Goal: Task Accomplishment & Management: Complete application form

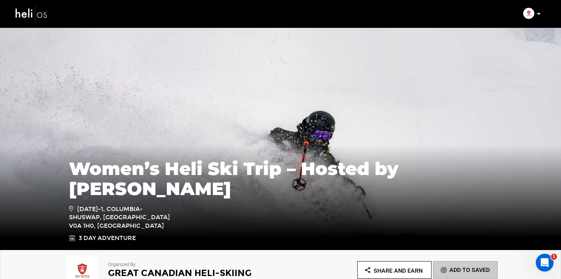
click at [539, 14] on icon at bounding box center [539, 14] width 4 height 2
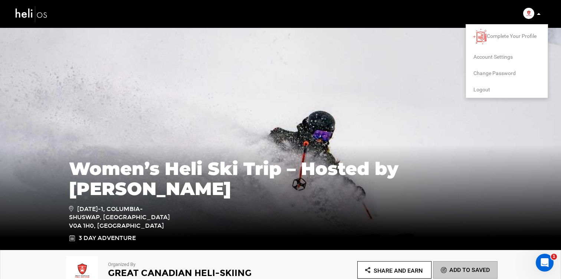
click at [41, 16] on img at bounding box center [31, 14] width 33 height 20
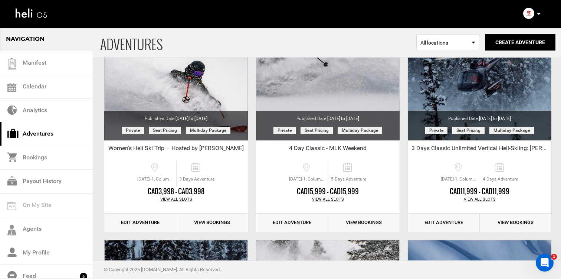
scroll to position [115, 0]
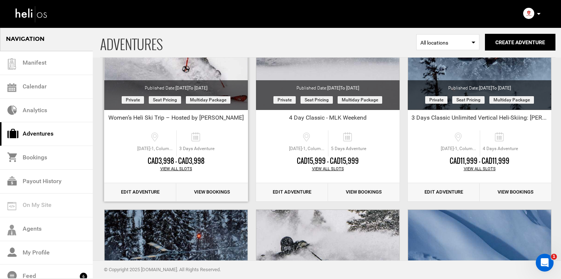
click at [152, 193] on link "Edit Adventure" at bounding box center [140, 192] width 72 height 18
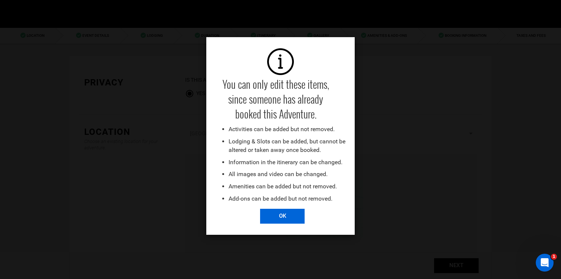
click at [292, 216] on input "OK" at bounding box center [282, 215] width 45 height 15
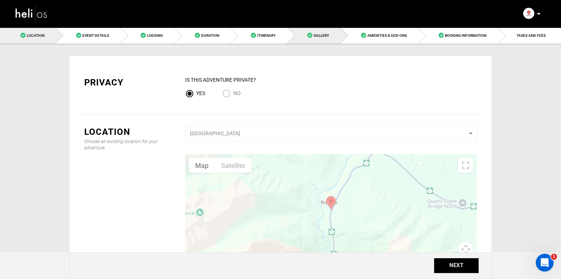
click at [306, 35] on link "Gallery" at bounding box center [313, 35] width 53 height 17
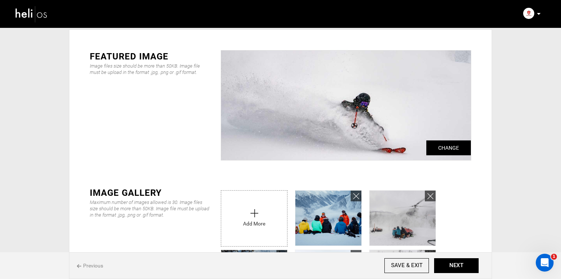
scroll to position [40, 0]
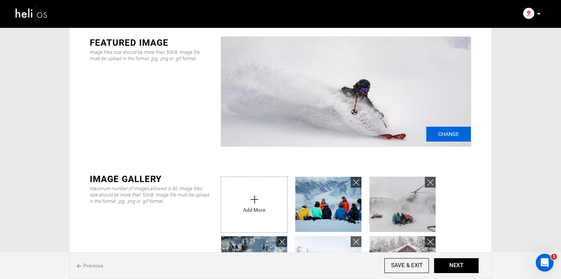
click at [457, 129] on input "Change" at bounding box center [448, 134] width 45 height 15
click at [438, 128] on input "Change" at bounding box center [448, 134] width 45 height 15
click at [453, 127] on input "Change" at bounding box center [448, 134] width 45 height 15
type input "C:\fakepath\2025-02-Great-Canadian-Helli---[PERSON_NAME]-119.jpg"
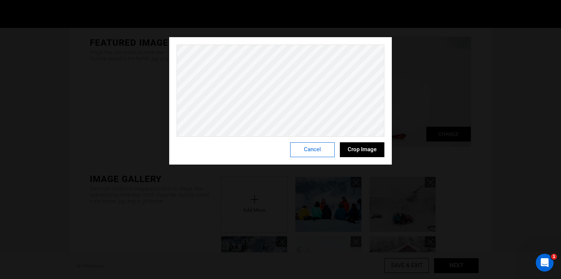
click at [313, 146] on button "Cancel" at bounding box center [312, 149] width 45 height 15
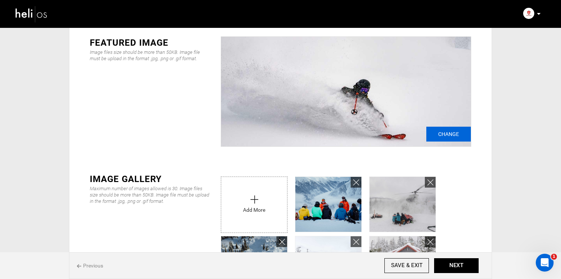
click at [441, 132] on input "Change" at bounding box center [448, 134] width 45 height 15
click at [444, 132] on input "Change" at bounding box center [448, 134] width 45 height 15
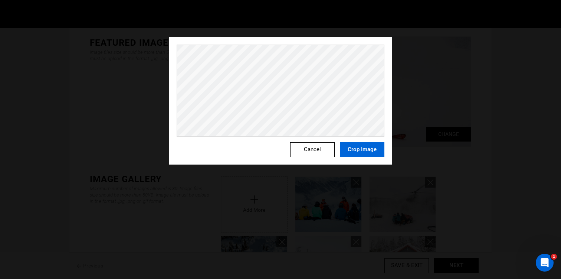
click at [364, 147] on button "Crop Image" at bounding box center [362, 149] width 45 height 15
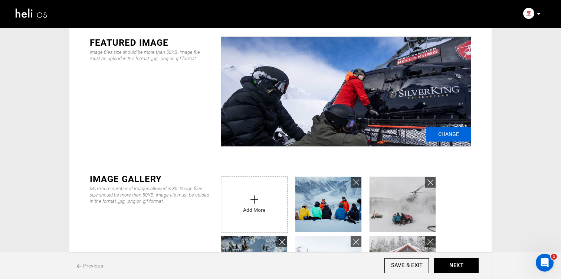
click at [433, 132] on input "Change" at bounding box center [448, 134] width 45 height 15
type input "C:\fakepath\GCH-lodge-images-0183.jpg"
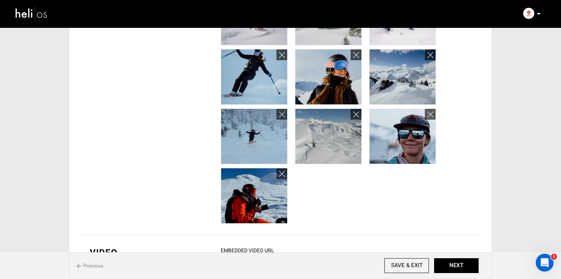
scroll to position [581, 0]
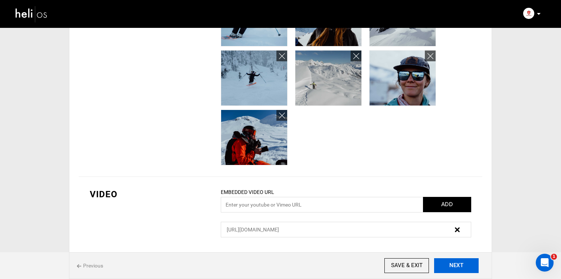
click at [455, 261] on button "NEXT" at bounding box center [456, 265] width 45 height 15
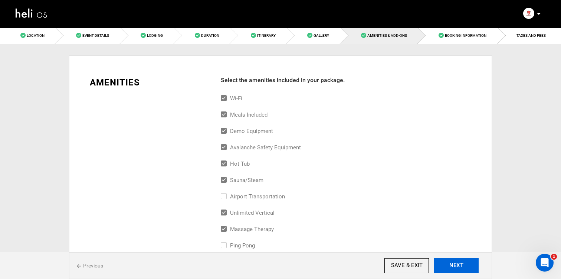
click at [455, 261] on button "NEXT" at bounding box center [456, 265] width 45 height 15
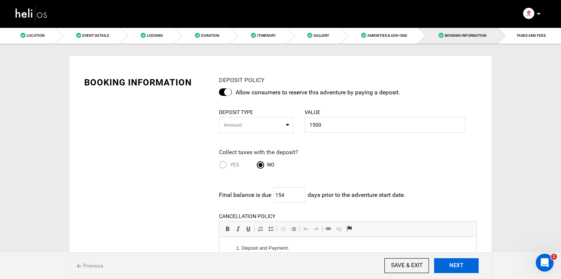
click at [455, 261] on button "NEXT" at bounding box center [456, 265] width 45 height 15
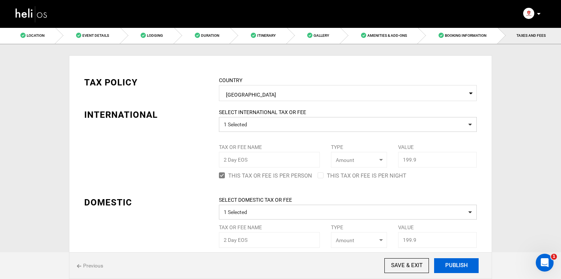
click at [455, 261] on button "PUBLISH" at bounding box center [456, 265] width 45 height 15
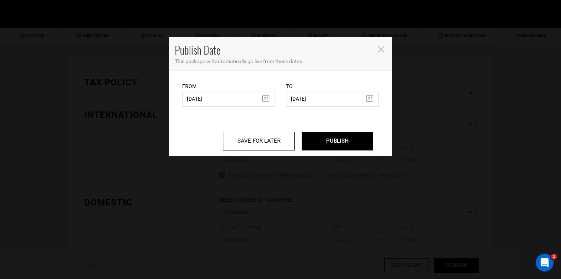
click at [330, 152] on div "SAVE FOR LATER PUBLISH" at bounding box center [281, 130] width 208 height 49
click at [330, 141] on input "PUBLISH" at bounding box center [338, 141] width 72 height 19
